Goal: Task Accomplishment & Management: Use online tool/utility

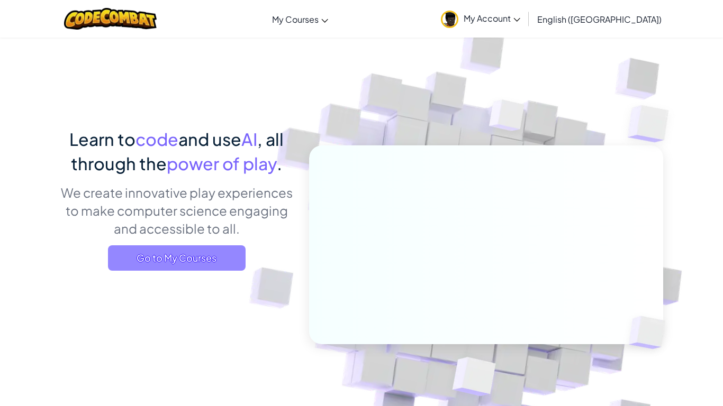
click at [174, 258] on span "Go to My Courses" at bounding box center [177, 258] width 138 height 25
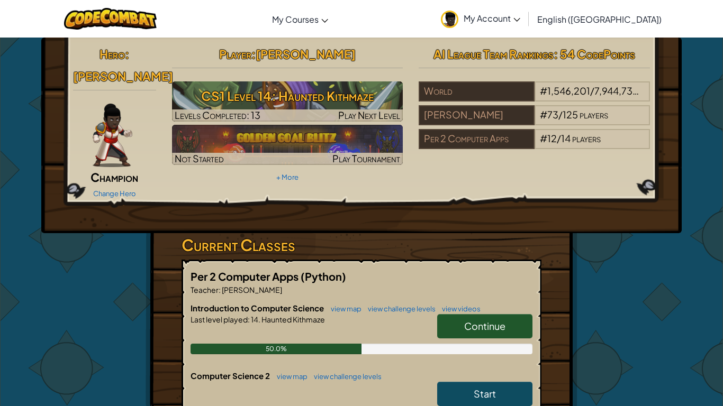
click at [492, 320] on span "Continue" at bounding box center [484, 326] width 41 height 12
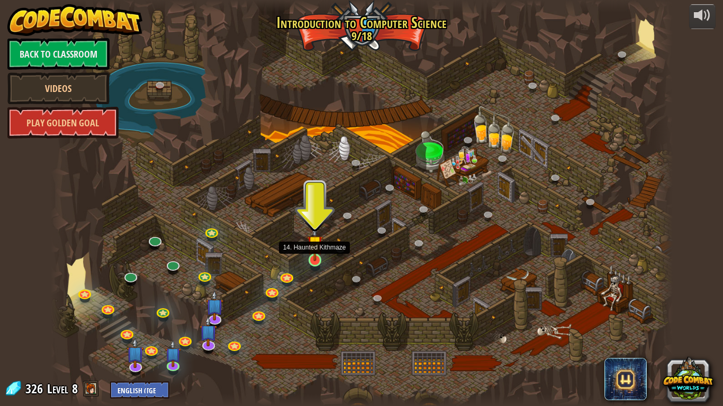
click at [309, 261] on img at bounding box center [315, 243] width 16 height 36
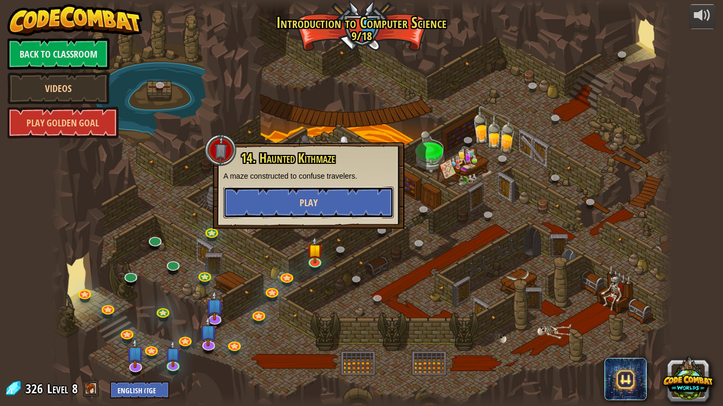
click at [312, 211] on button "Play" at bounding box center [308, 203] width 170 height 32
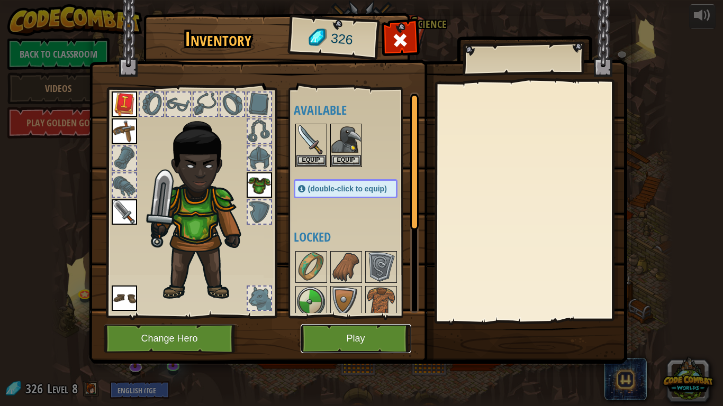
click at [377, 348] on button "Play" at bounding box center [356, 338] width 111 height 29
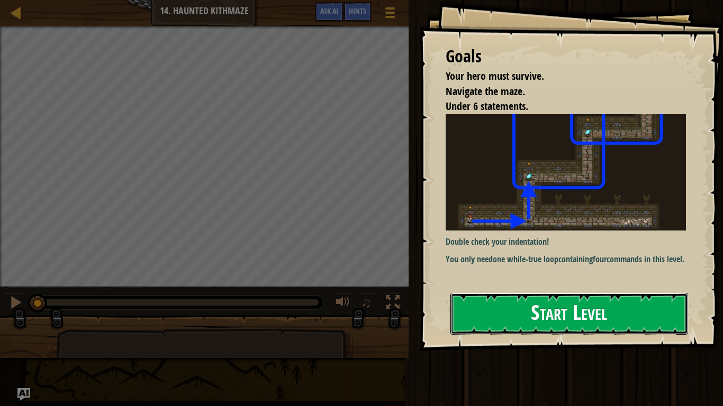
click at [515, 331] on button "Start Level" at bounding box center [569, 314] width 238 height 42
